Goal: Information Seeking & Learning: Learn about a topic

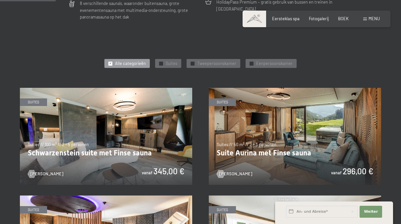
scroll to position [232, 0]
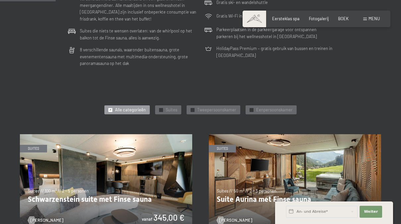
click at [116, 112] on div "✓ Alle categorieën" at bounding box center [126, 109] width 45 height 9
click at [179, 110] on div "✓ Suites" at bounding box center [168, 109] width 26 height 9
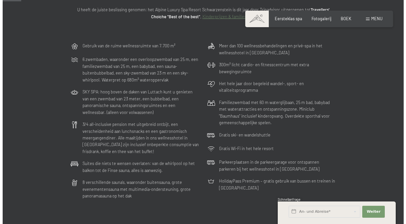
scroll to position [0, 0]
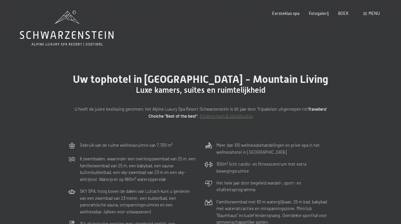
click at [373, 14] on span "Menu" at bounding box center [373, 13] width 11 height 5
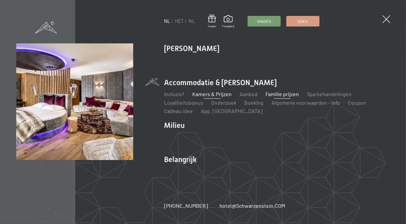
click at [275, 92] on link "Familie prijzen" at bounding box center [281, 94] width 33 height 6
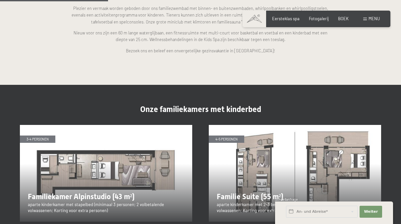
scroll to position [629, 0]
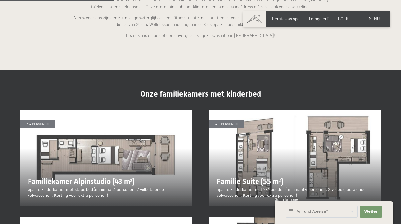
click at [78, 140] on img at bounding box center [106, 158] width 172 height 97
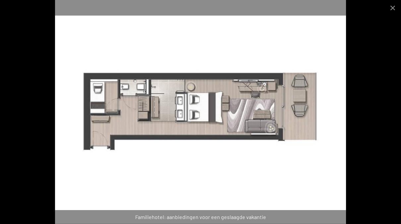
click at [147, 58] on img at bounding box center [200, 112] width 291 height 224
click at [21, 86] on div at bounding box center [200, 112] width 401 height 224
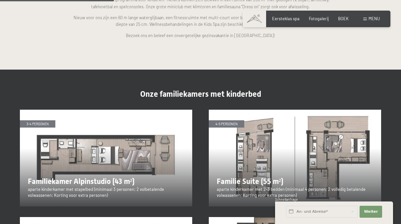
click at [48, 111] on img at bounding box center [106, 158] width 172 height 97
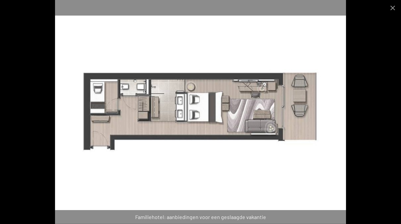
click at [257, 53] on img at bounding box center [200, 112] width 291 height 224
click at [395, 8] on button "Galerij sluiten" at bounding box center [392, 8] width 17 height 16
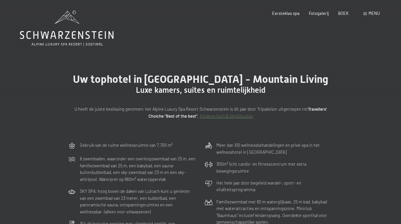
click at [367, 12] on div "Menu" at bounding box center [371, 14] width 17 height 6
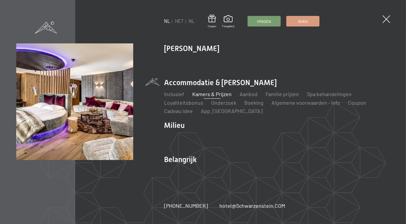
click at [210, 93] on link "Kamers & Prijzen" at bounding box center [211, 94] width 39 height 6
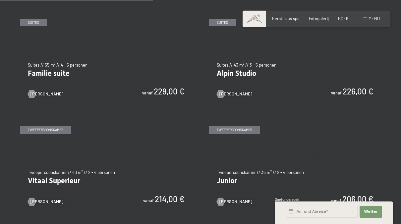
scroll to position [596, 0]
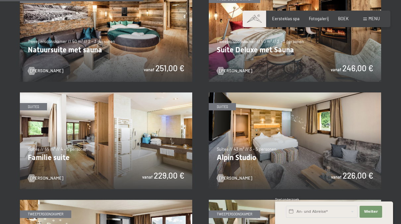
click at [299, 164] on img at bounding box center [295, 140] width 172 height 97
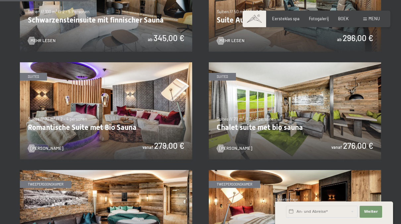
scroll to position [351, 0]
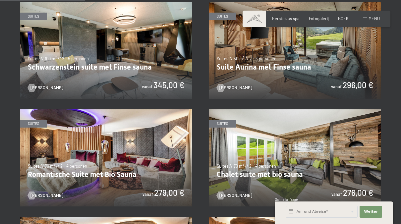
click at [140, 59] on img at bounding box center [106, 50] width 172 height 97
click at [110, 62] on img at bounding box center [106, 50] width 172 height 97
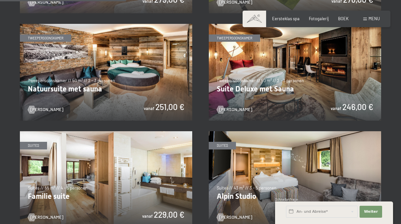
scroll to position [549, 0]
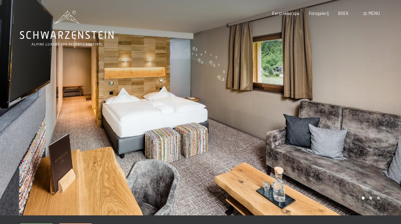
click at [374, 137] on div at bounding box center [300, 107] width 200 height 215
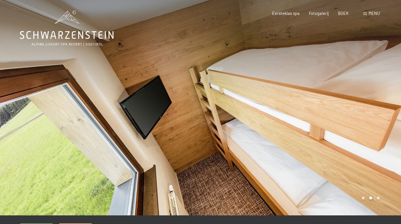
click at [374, 137] on div at bounding box center [300, 107] width 200 height 215
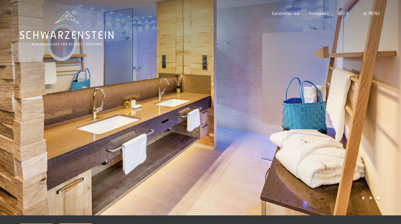
click at [374, 137] on div at bounding box center [300, 107] width 200 height 215
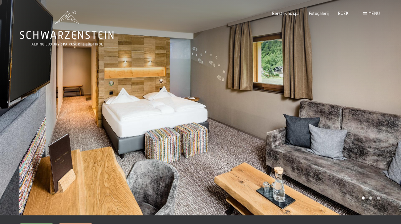
click at [374, 137] on div at bounding box center [300, 107] width 200 height 215
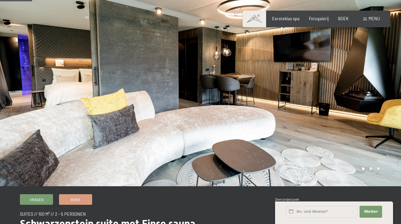
scroll to position [66, 0]
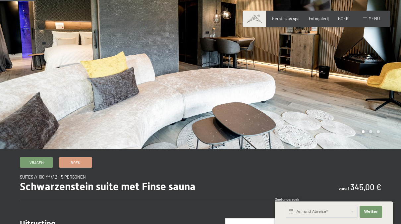
click at [340, 63] on div at bounding box center [300, 41] width 200 height 215
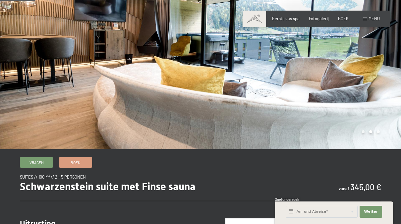
click at [369, 74] on div at bounding box center [300, 41] width 200 height 215
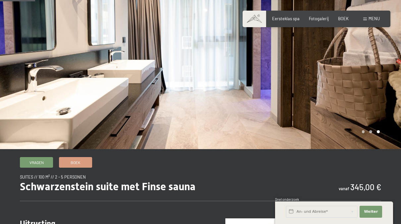
click at [369, 74] on div at bounding box center [300, 41] width 200 height 215
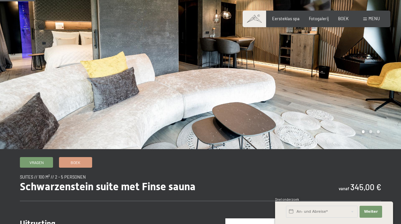
click at [369, 74] on div at bounding box center [300, 41] width 200 height 215
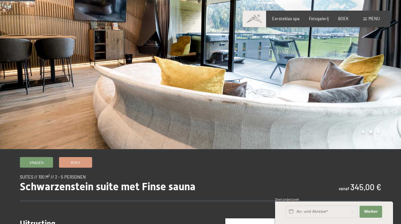
click at [369, 74] on div at bounding box center [300, 41] width 200 height 215
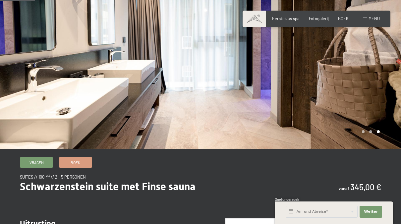
click at [369, 74] on div at bounding box center [300, 41] width 200 height 215
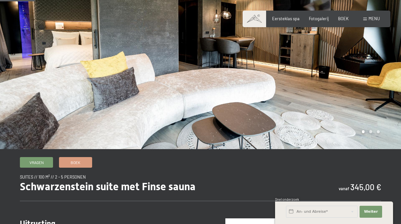
click at [101, 77] on div at bounding box center [100, 41] width 200 height 215
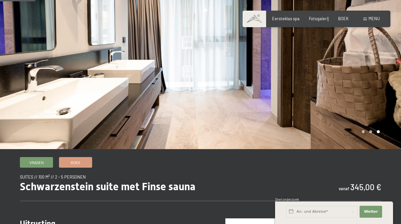
click at [385, 95] on div at bounding box center [300, 41] width 200 height 215
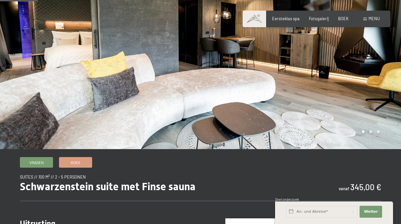
scroll to position [99, 0]
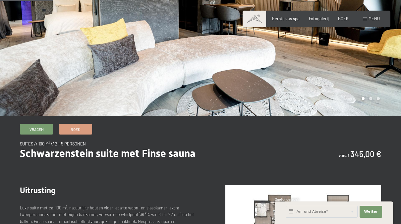
click at [386, 89] on div at bounding box center [300, 8] width 200 height 215
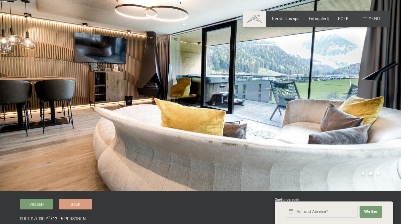
scroll to position [33, 0]
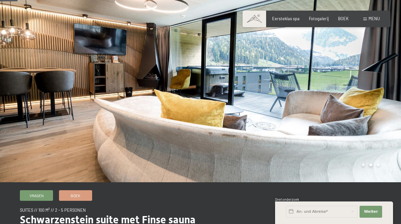
click at [371, 83] on div at bounding box center [300, 74] width 200 height 215
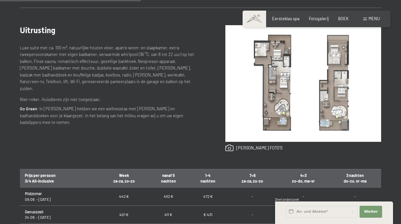
scroll to position [265, 0]
